Goal: Task Accomplishment & Management: Manage account settings

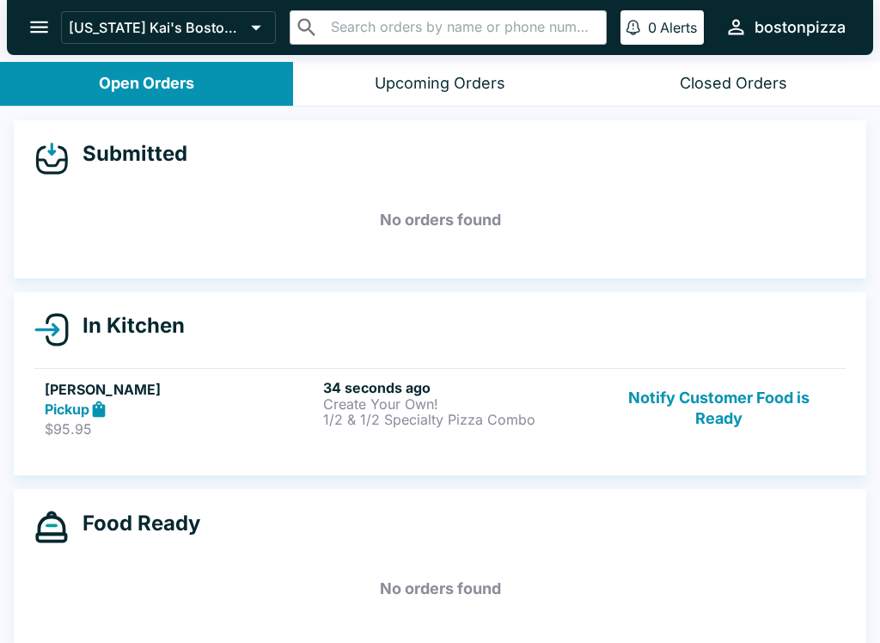
click at [250, 420] on p "$95.95" at bounding box center [181, 428] width 272 height 17
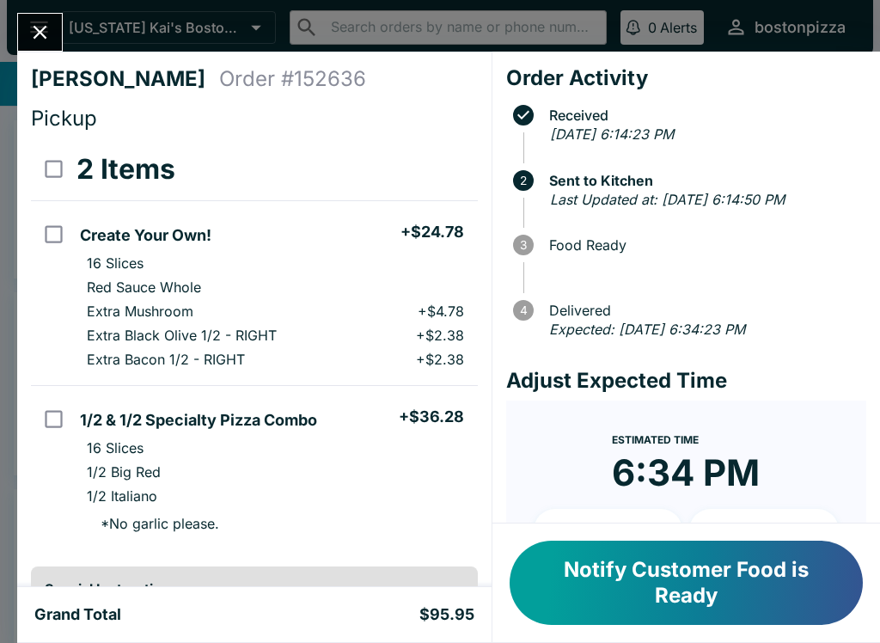
click at [58, 32] on button "Close" at bounding box center [40, 32] width 44 height 37
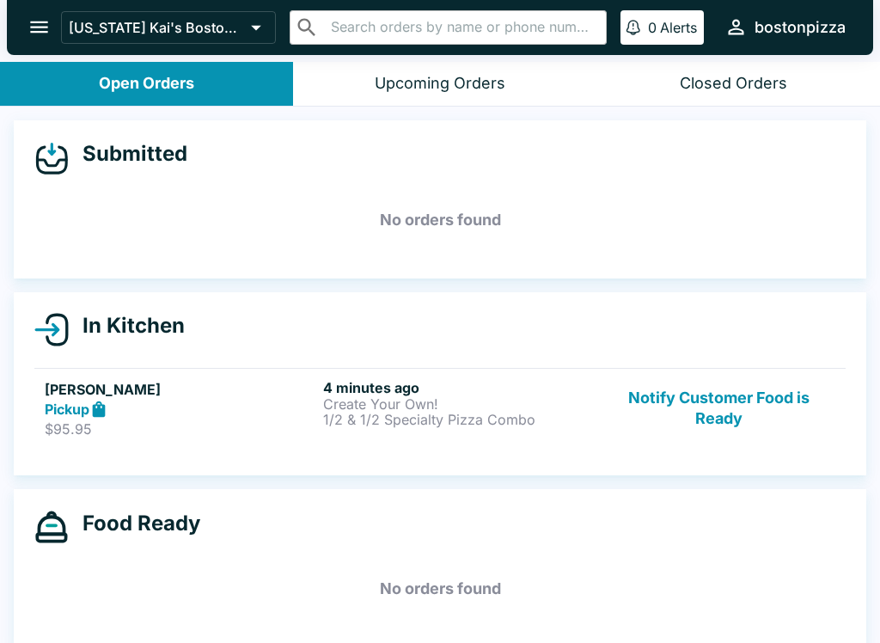
click at [716, 431] on button "Notify Customer Food is Ready" at bounding box center [719, 408] width 233 height 59
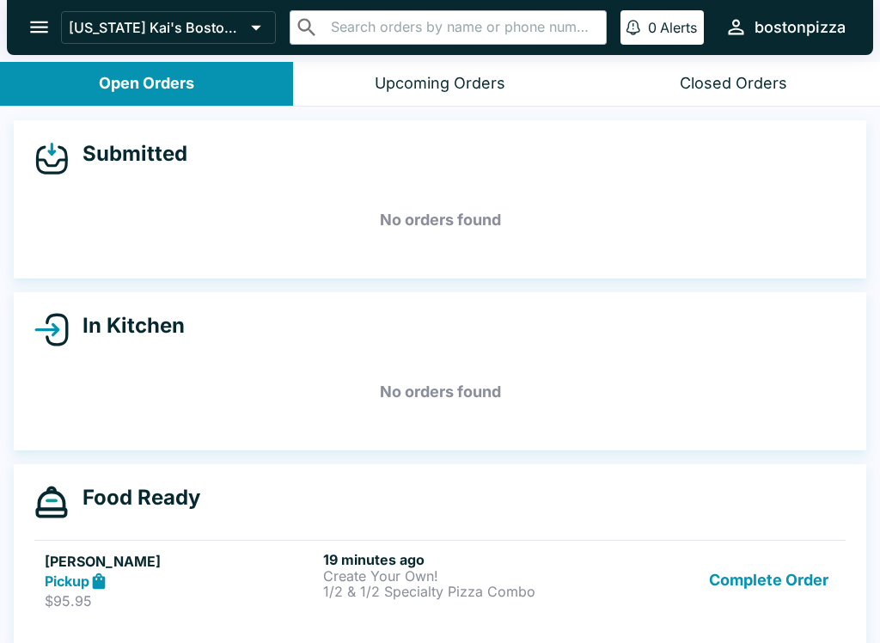
click at [778, 584] on button "Complete Order" at bounding box center [768, 580] width 133 height 59
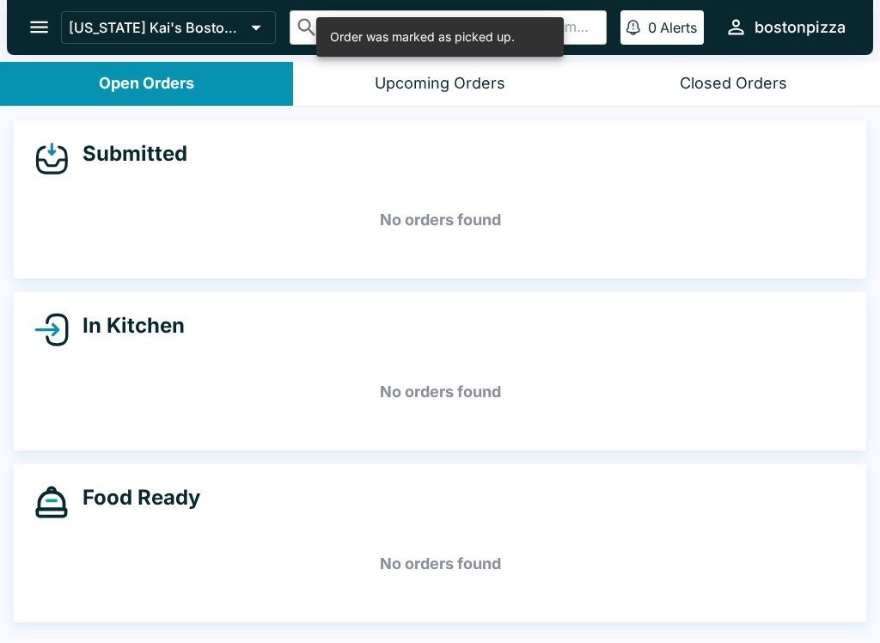
click at [37, 18] on icon "open drawer" at bounding box center [39, 26] width 23 height 23
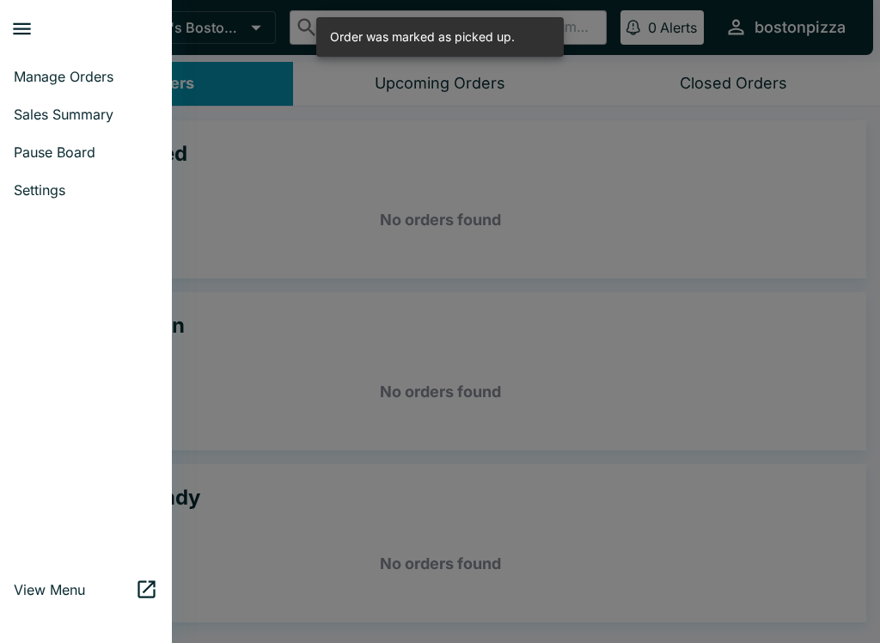
click at [109, 120] on span "Sales Summary" at bounding box center [86, 114] width 144 height 17
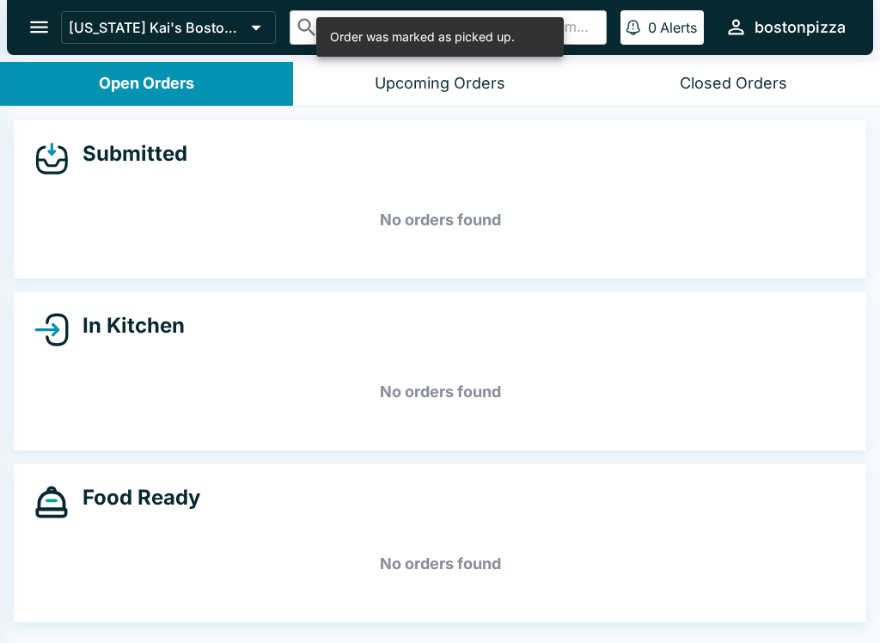
select select "03:00"
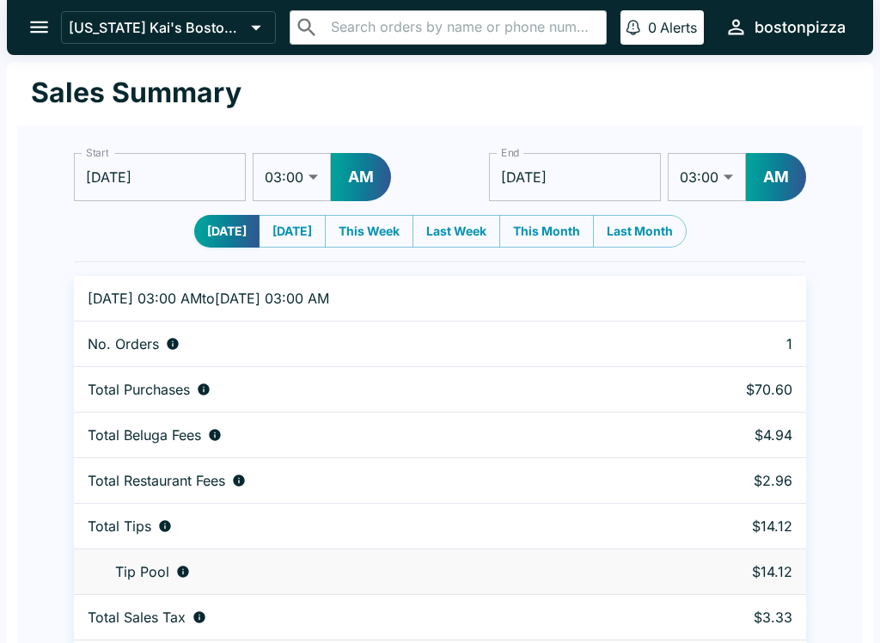
click at [39, 28] on icon "open drawer" at bounding box center [39, 27] width 18 height 12
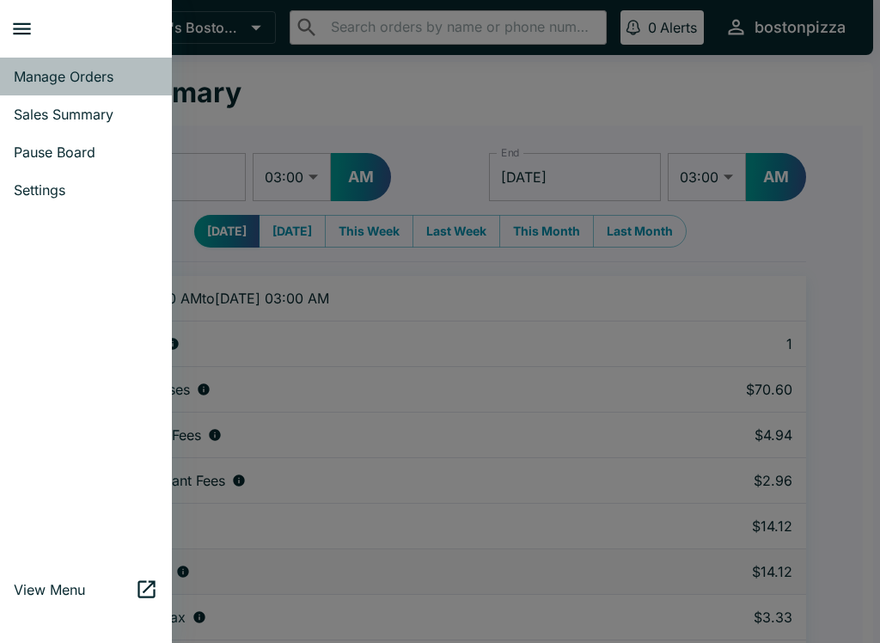
click at [68, 87] on link "Manage Orders" at bounding box center [86, 77] width 172 height 38
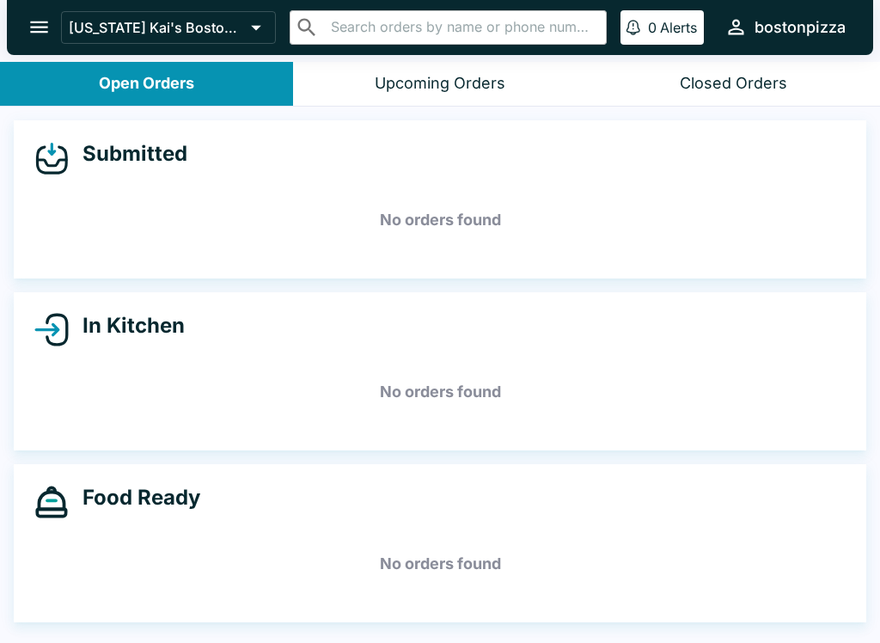
click at [66, 25] on button "[US_STATE] Kai's Boston Pizza" at bounding box center [168, 27] width 215 height 33
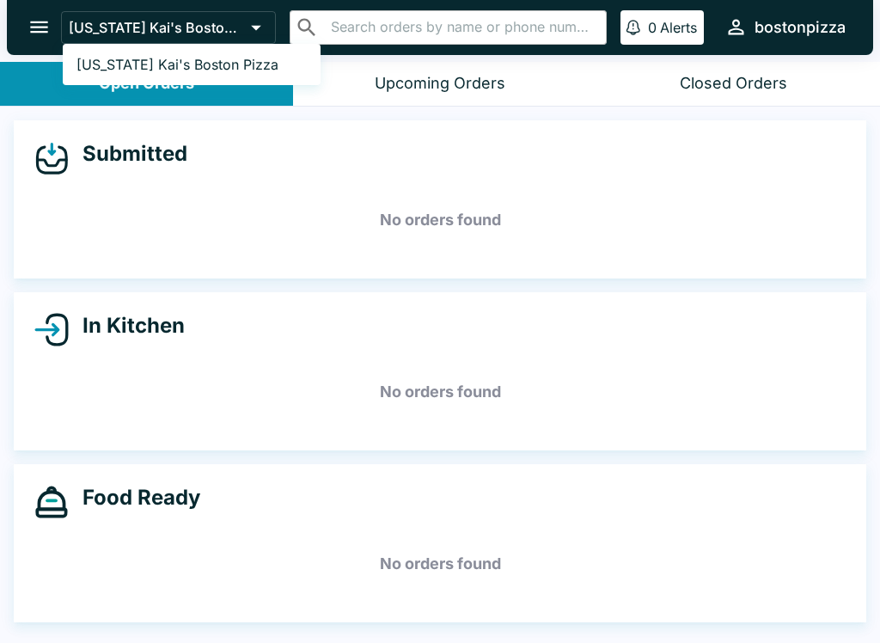
click at [33, 18] on div at bounding box center [440, 321] width 880 height 643
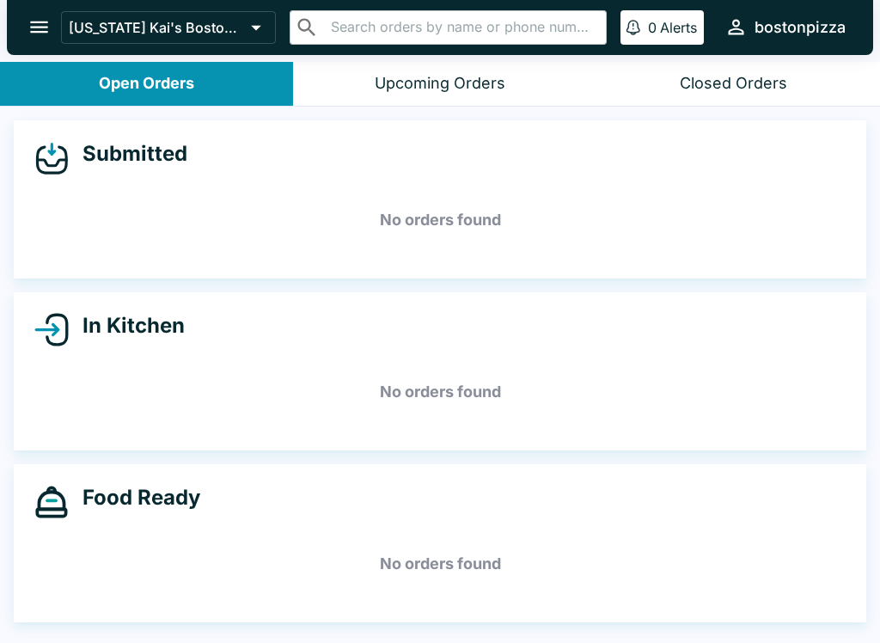
click at [29, 26] on icon "open drawer" at bounding box center [39, 26] width 23 height 23
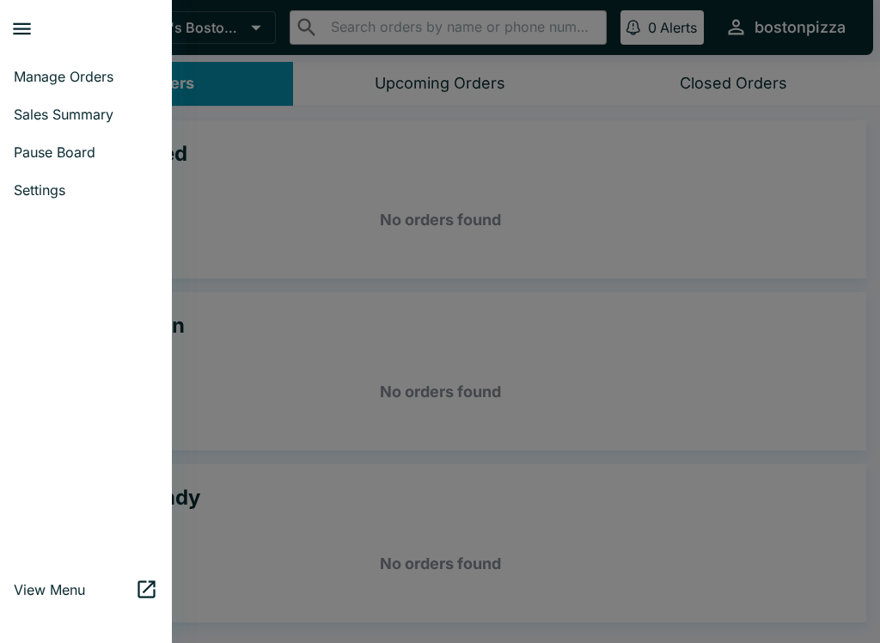
click at [83, 108] on span "Sales Summary" at bounding box center [86, 114] width 144 height 17
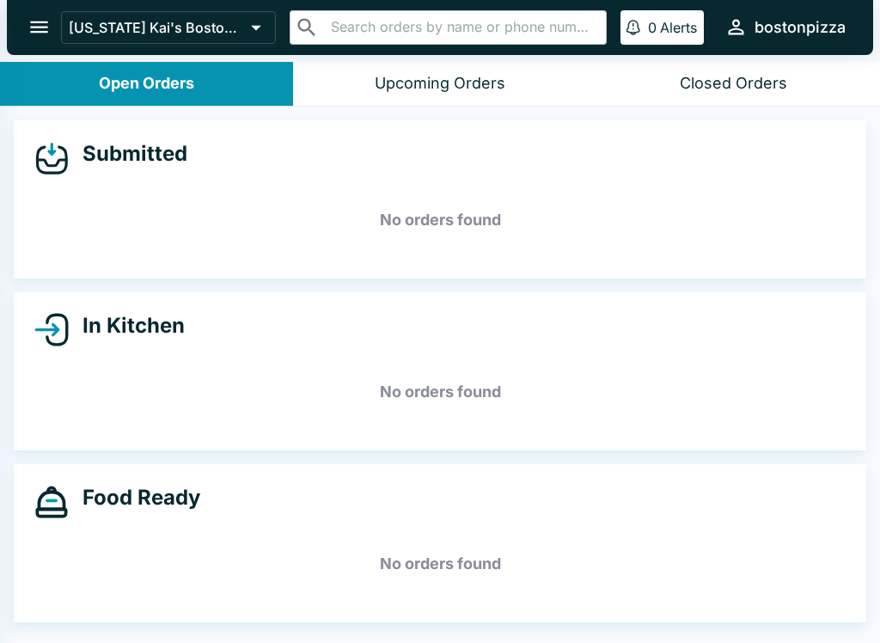
select select "03:00"
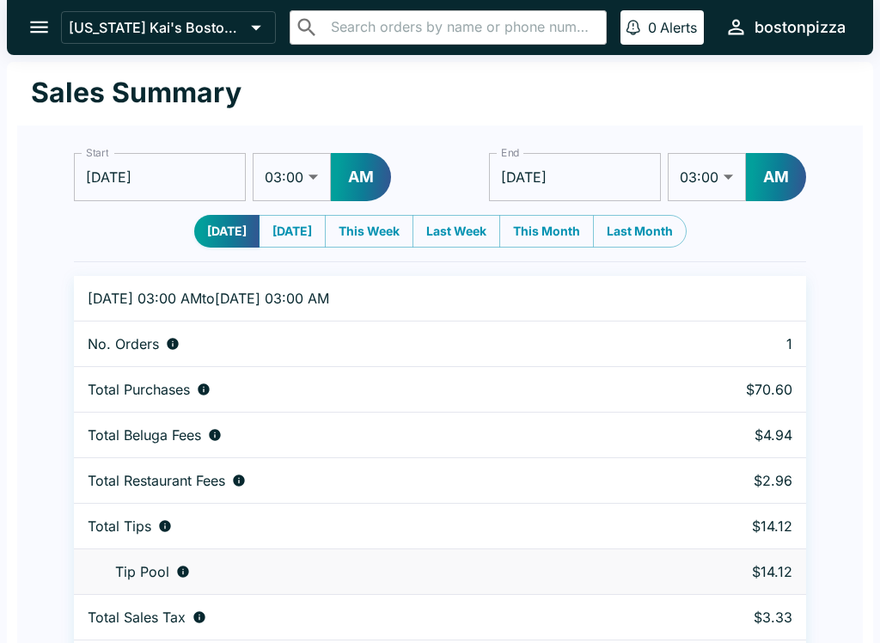
click at [39, 26] on icon "open drawer" at bounding box center [39, 26] width 23 height 23
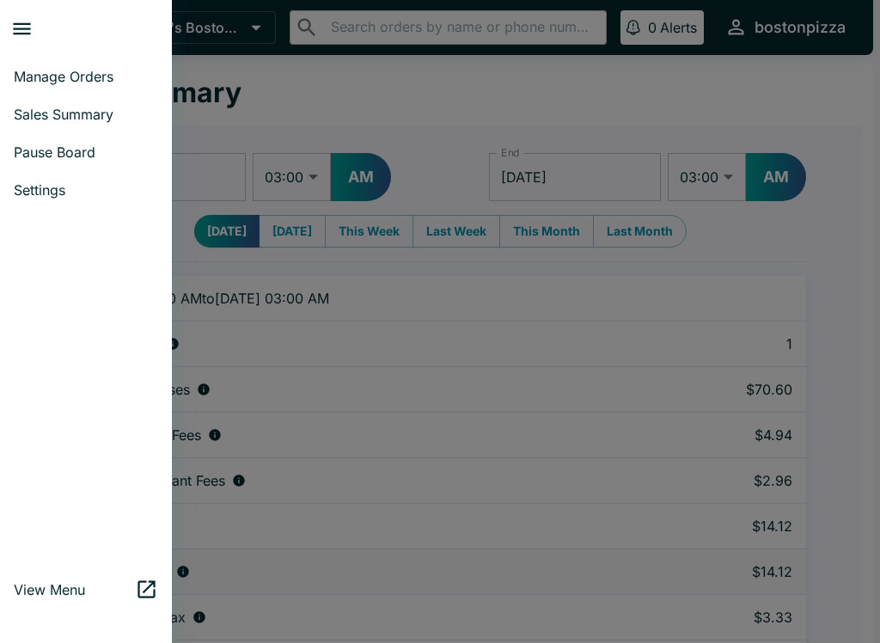
click at [53, 66] on link "Manage Orders" at bounding box center [86, 77] width 172 height 38
